Goal: Obtain resource: Obtain resource

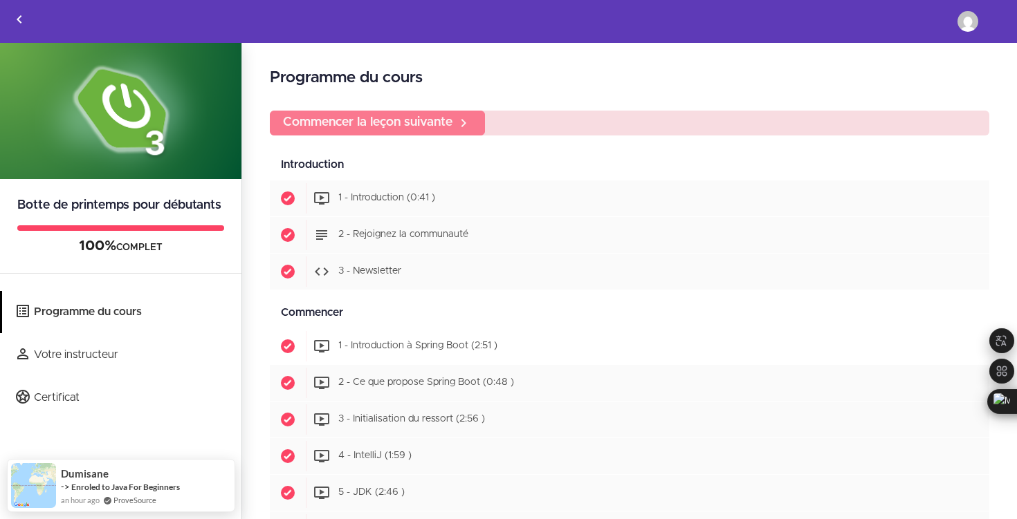
scroll to position [69, 0]
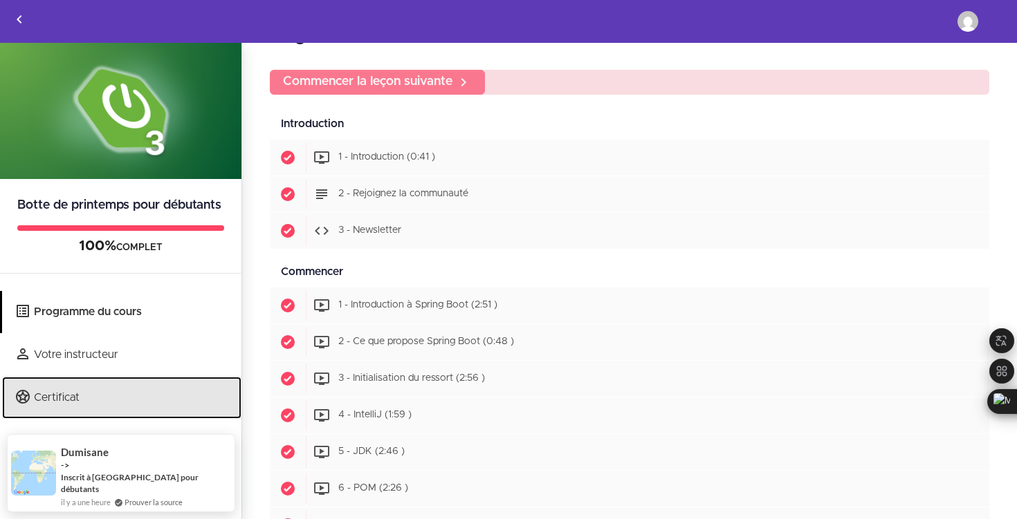
click at [66, 409] on link "Certificat" at bounding box center [121, 398] width 239 height 42
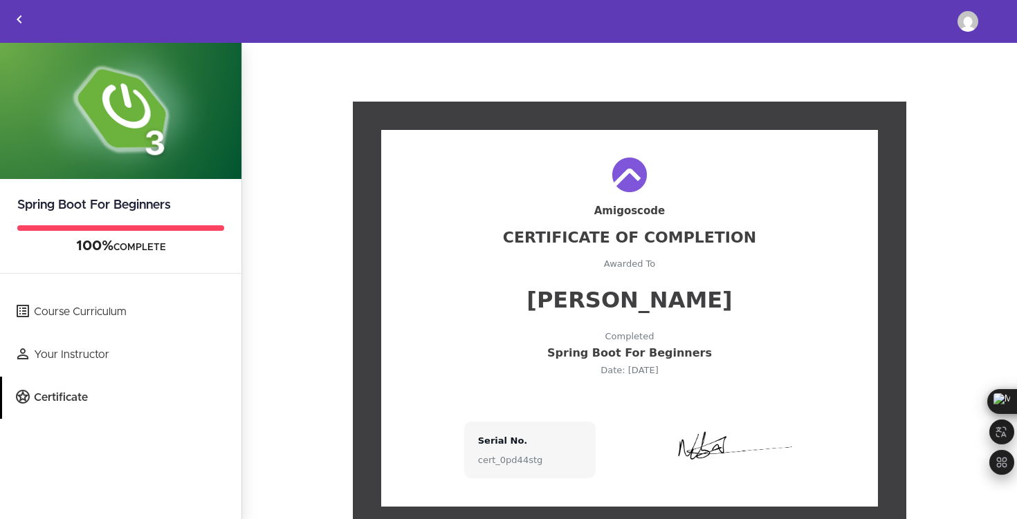
scroll to position [56, 0]
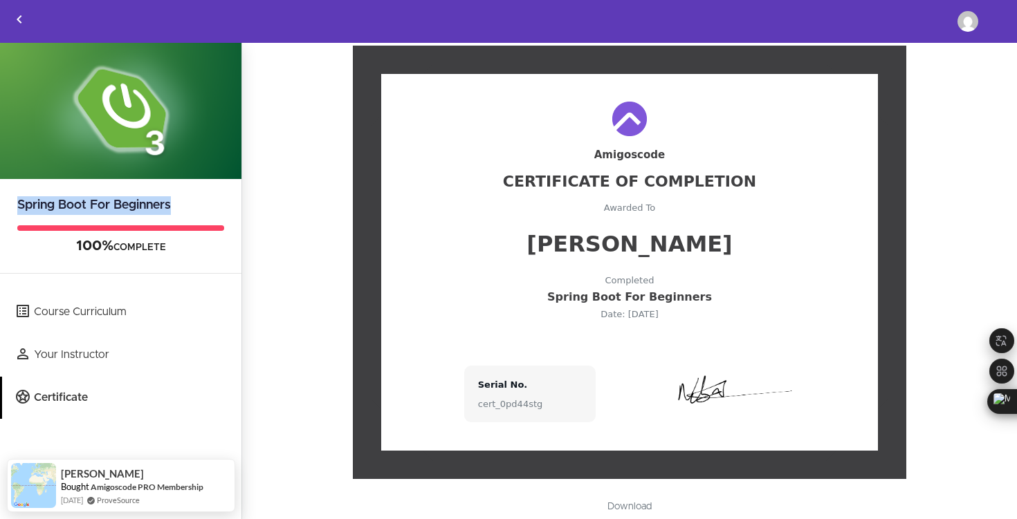
drag, startPoint x: 19, startPoint y: 205, endPoint x: 172, endPoint y: 201, distance: 152.9
click at [172, 201] on h2 "Spring Boot For Beginners" at bounding box center [120, 197] width 241 height 36
copy h2 "Spring Boot For Beginners"
drag, startPoint x: 479, startPoint y: 405, endPoint x: 557, endPoint y: 409, distance: 78.2
click at [557, 409] on div "cert_0pd44stg" at bounding box center [530, 404] width 104 height 9
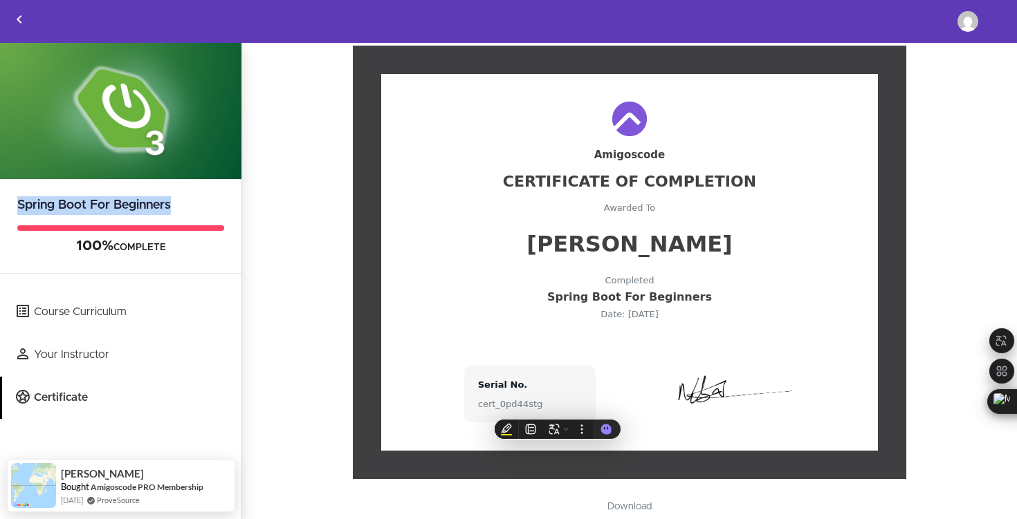
copy div "cert_0pd44stg"
